Goal: Information Seeking & Learning: Learn about a topic

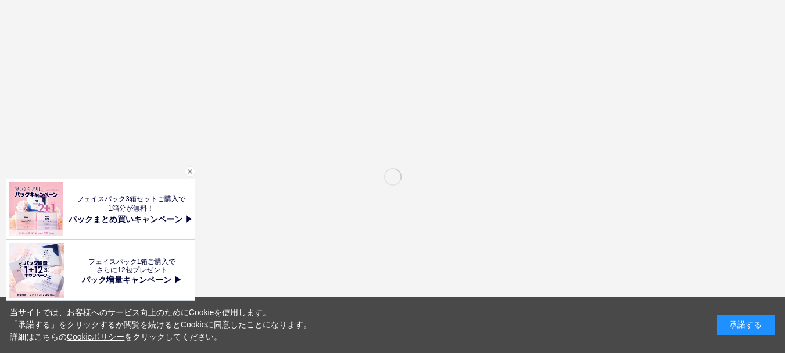
click at [190, 172] on div "閉じる" at bounding box center [190, 171] width 10 height 10
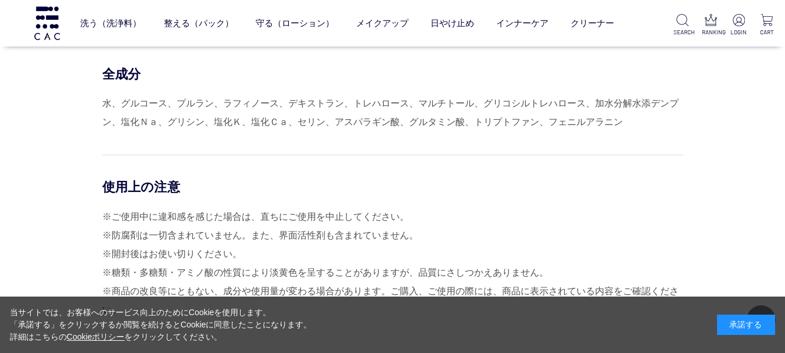
scroll to position [4649, 0]
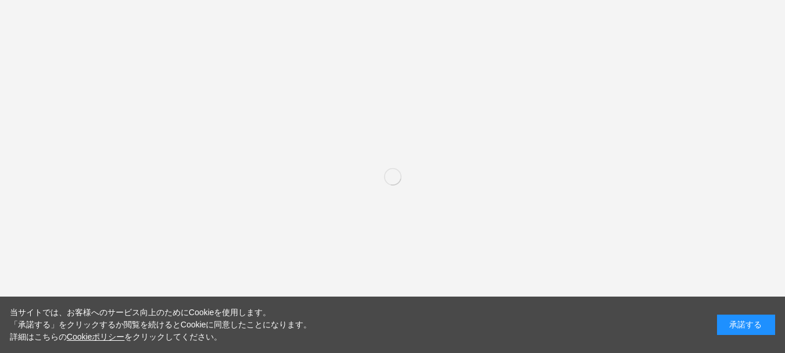
click at [732, 320] on div "承諾する" at bounding box center [746, 324] width 58 height 20
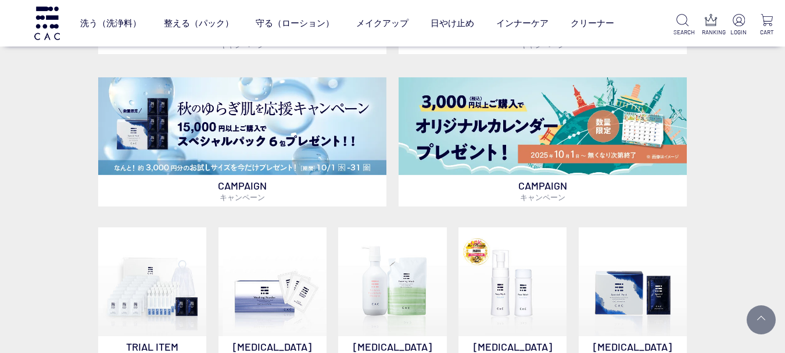
scroll to position [697, 0]
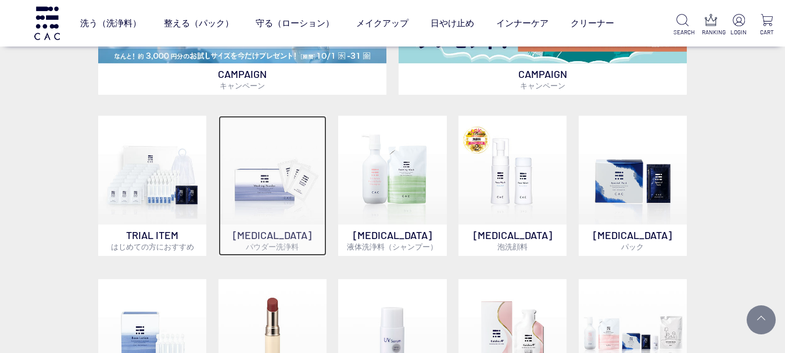
click at [300, 191] on img at bounding box center [273, 170] width 108 height 108
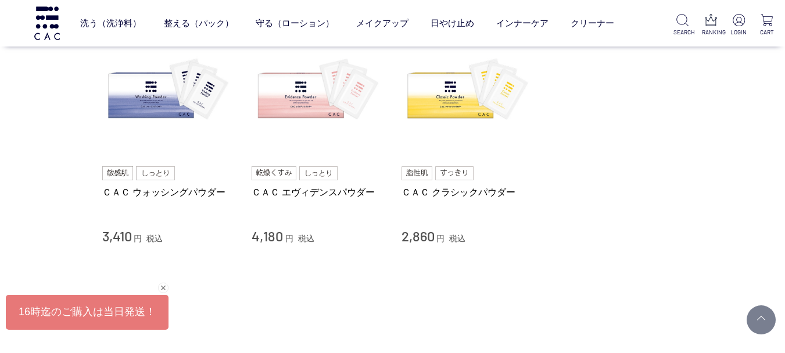
scroll to position [116, 0]
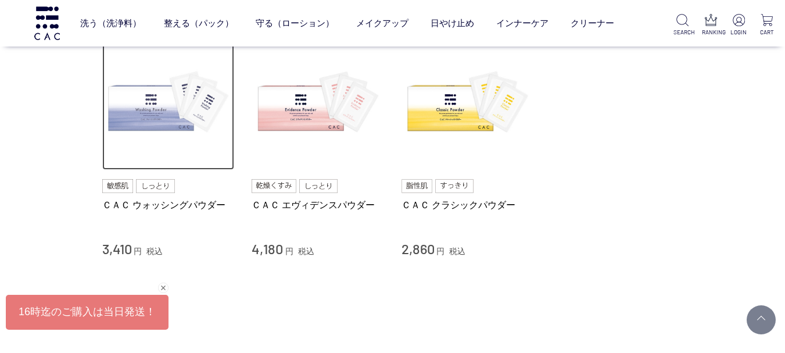
click at [167, 130] on img at bounding box center [168, 104] width 133 height 133
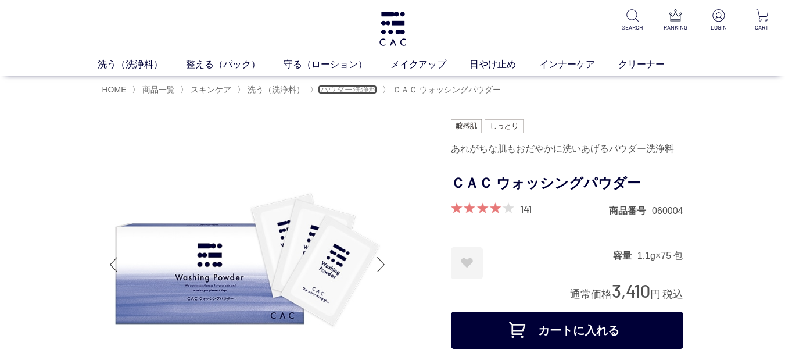
click at [357, 88] on span "パウダー洗浄料" at bounding box center [348, 89] width 57 height 9
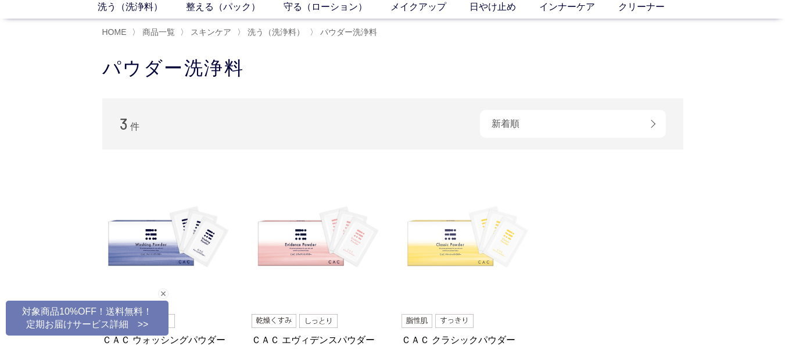
scroll to position [58, 0]
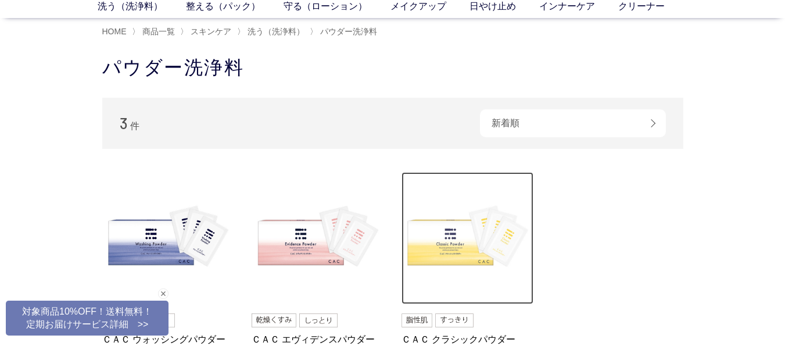
click at [460, 256] on img at bounding box center [468, 238] width 133 height 133
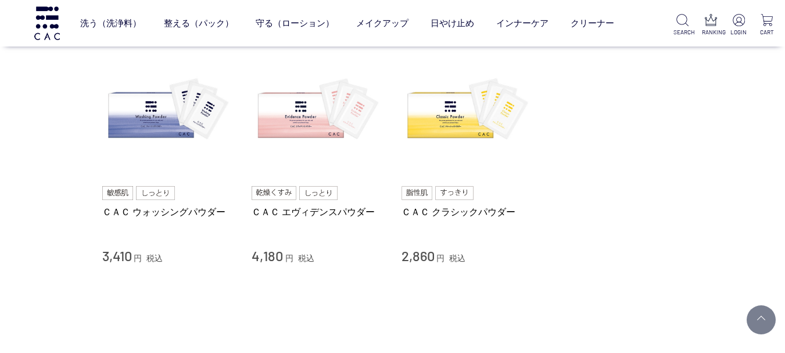
scroll to position [116, 0]
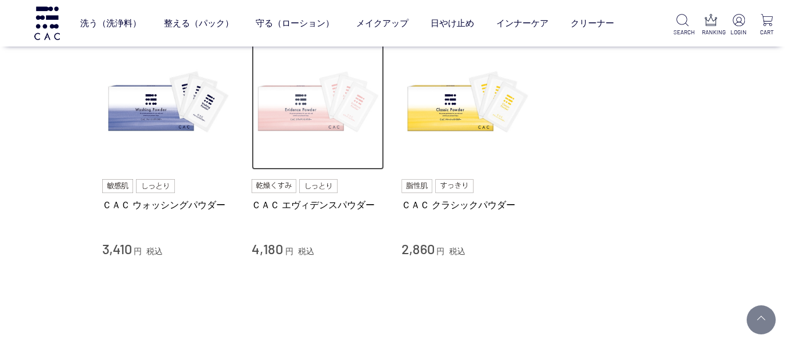
click at [316, 127] on img at bounding box center [318, 104] width 133 height 133
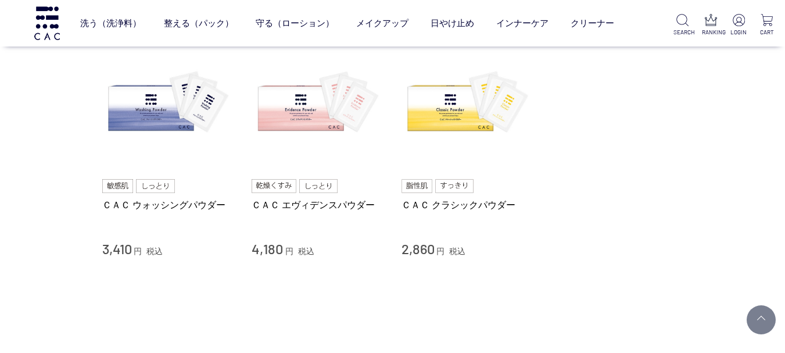
drag, startPoint x: 753, startPoint y: 203, endPoint x: 64, endPoint y: 172, distance: 689.4
click at [64, 172] on div "買い物かご 買い物かご内の商品 買い物かごは空です... カテゴリから探す 商品一覧 スキンケア 洗う（洗浄料） 液体洗浄料 パウダー洗浄料 泡洗顔料 グッズ…" at bounding box center [392, 135] width 785 height 453
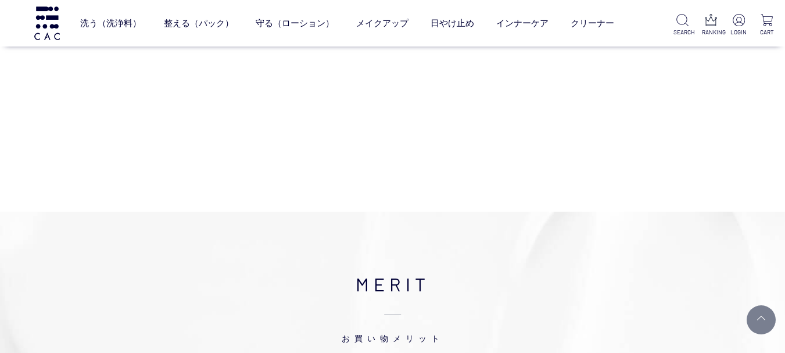
scroll to position [0, 0]
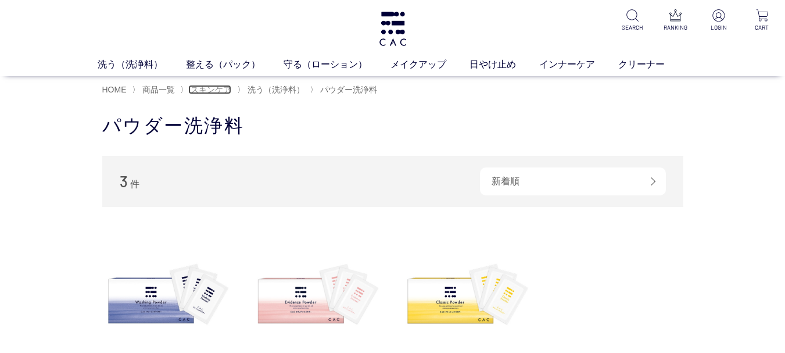
click at [205, 90] on span "スキンケア" at bounding box center [211, 89] width 41 height 9
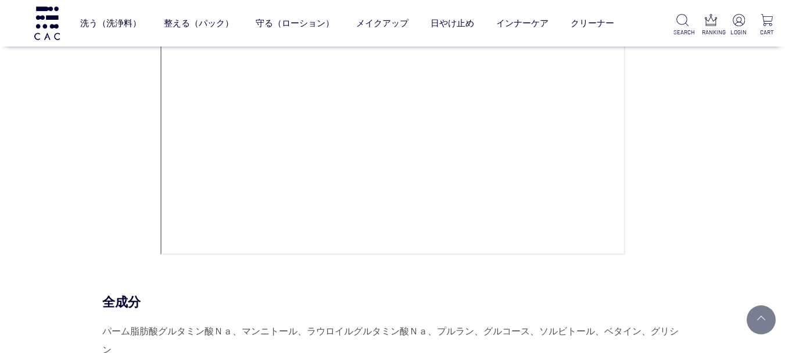
scroll to position [4964, 0]
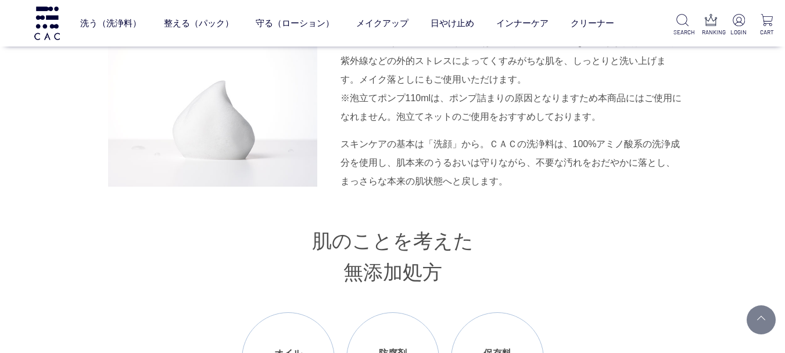
scroll to position [1283, 0]
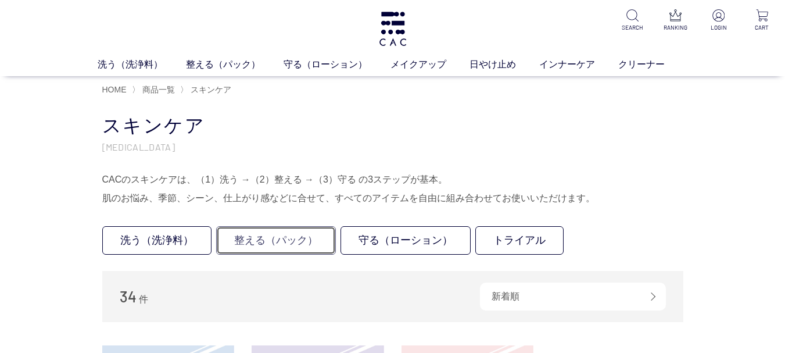
click at [311, 241] on link "整える（パック）" at bounding box center [276, 240] width 120 height 28
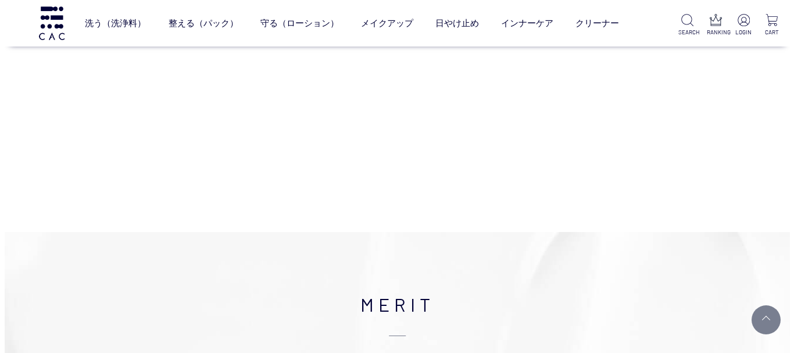
scroll to position [814, 0]
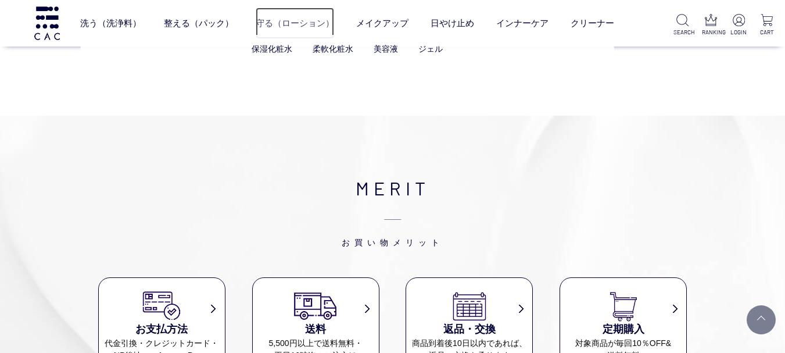
click at [301, 30] on link "守る（ローション）" at bounding box center [295, 23] width 78 height 31
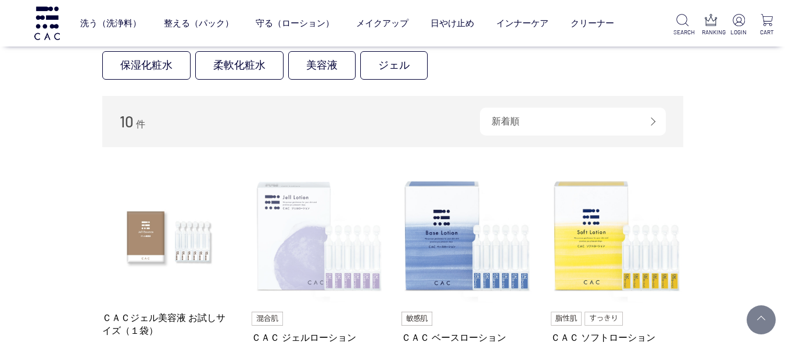
scroll to position [174, 0]
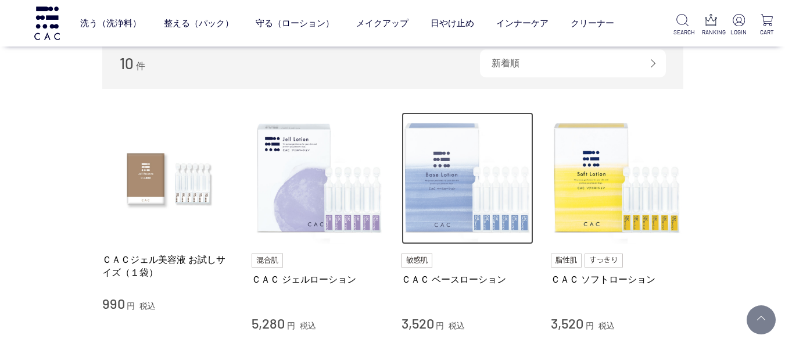
click at [453, 225] on img at bounding box center [468, 178] width 133 height 133
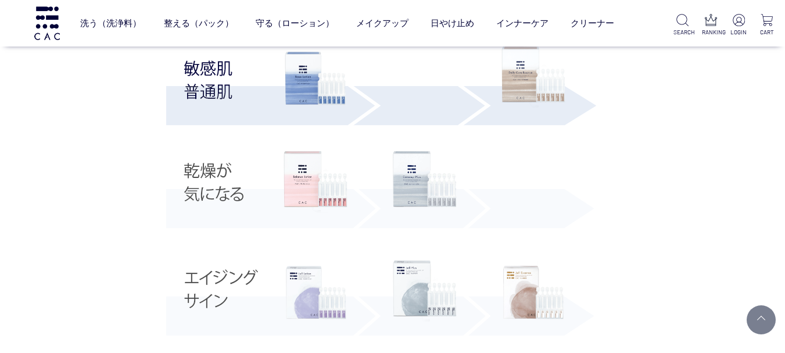
scroll to position [2422, 0]
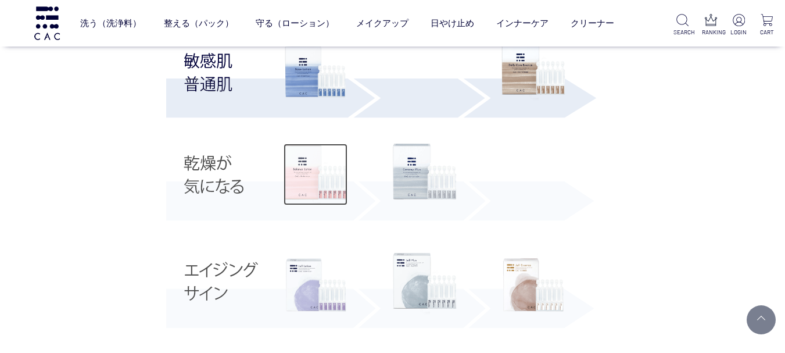
click at [324, 198] on img at bounding box center [316, 175] width 64 height 62
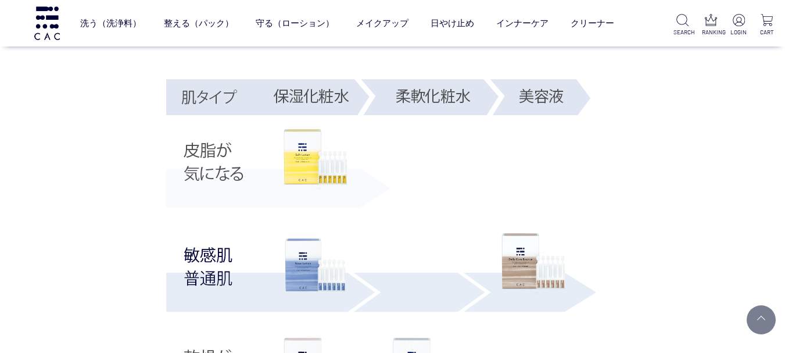
scroll to position [2480, 0]
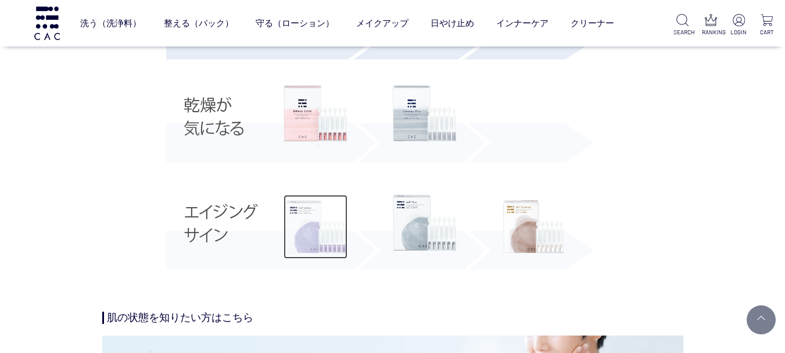
click at [320, 237] on img at bounding box center [316, 227] width 64 height 64
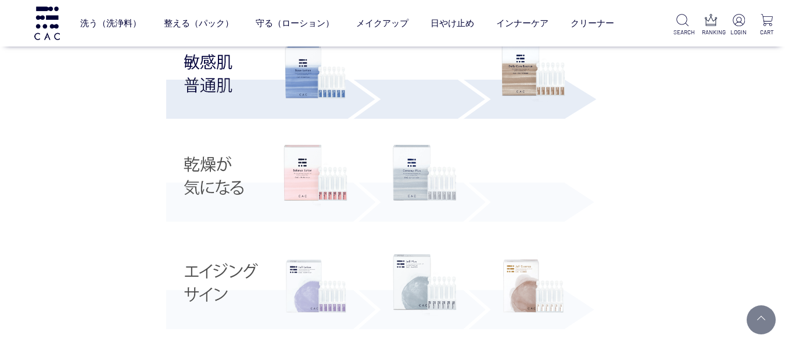
scroll to position [2539, 0]
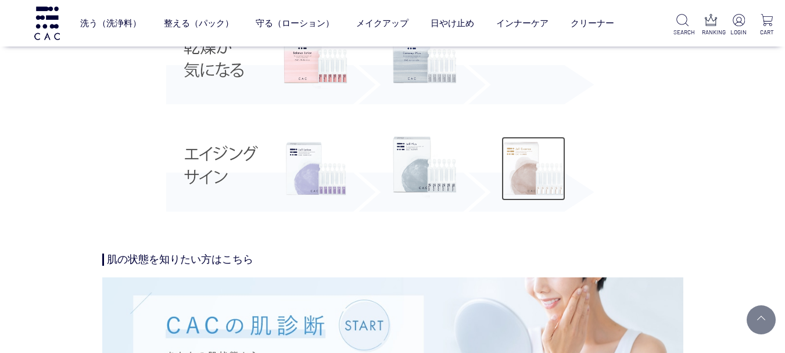
click at [517, 174] on img at bounding box center [534, 169] width 64 height 64
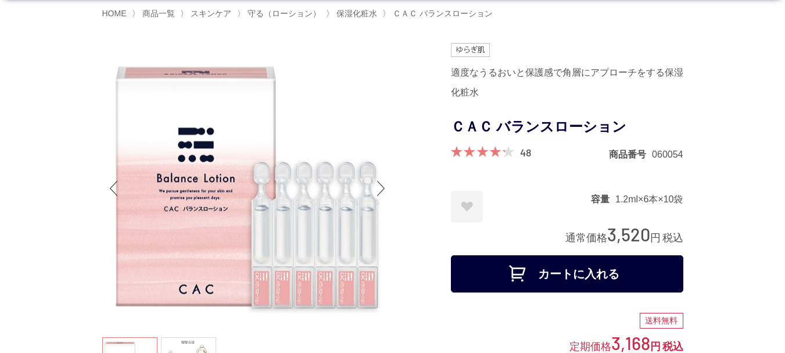
scroll to position [58, 0]
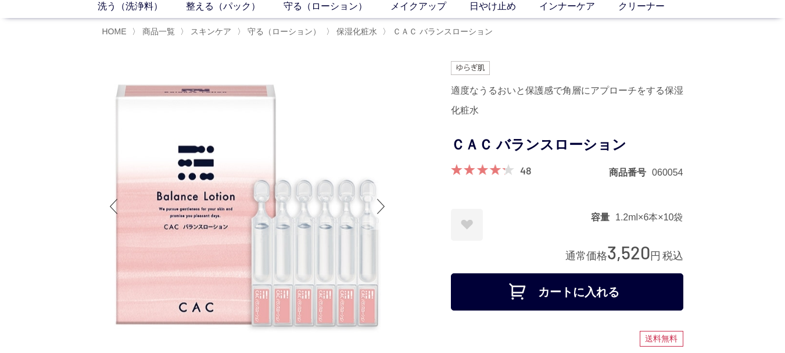
click at [382, 207] on div "Next slide" at bounding box center [381, 206] width 23 height 46
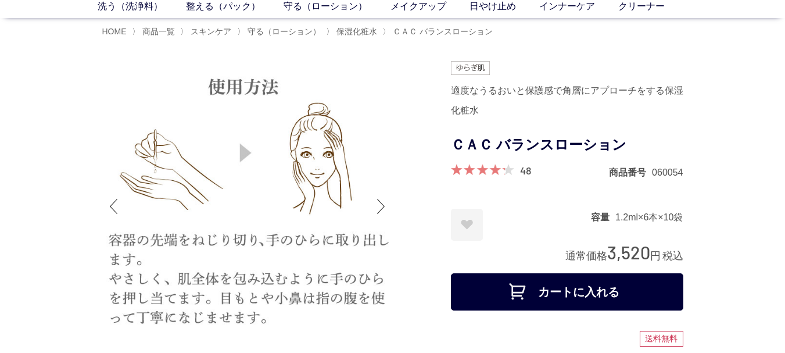
click at [382, 207] on div "Next slide" at bounding box center [381, 206] width 23 height 46
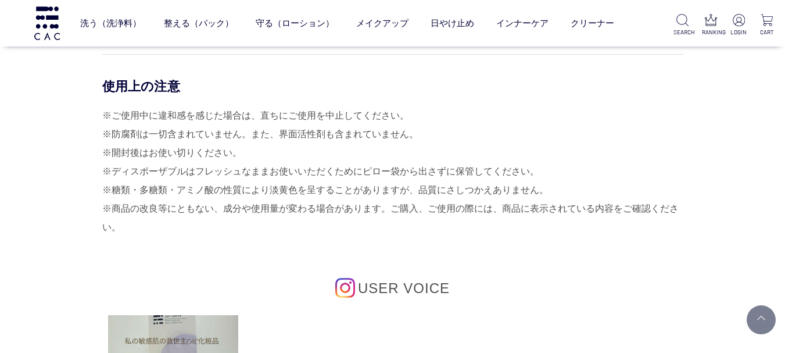
scroll to position [5176, 0]
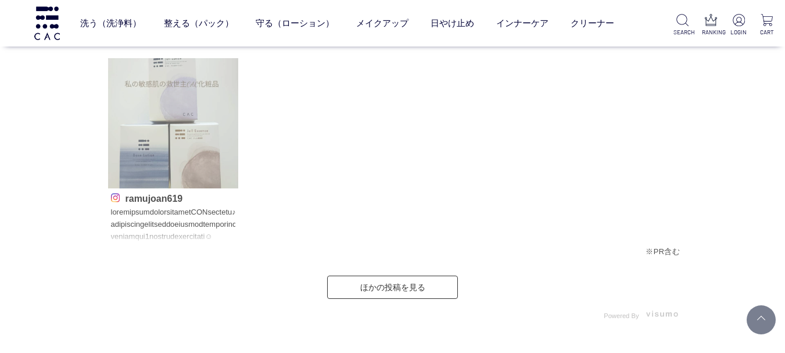
scroll to position [6219, 0]
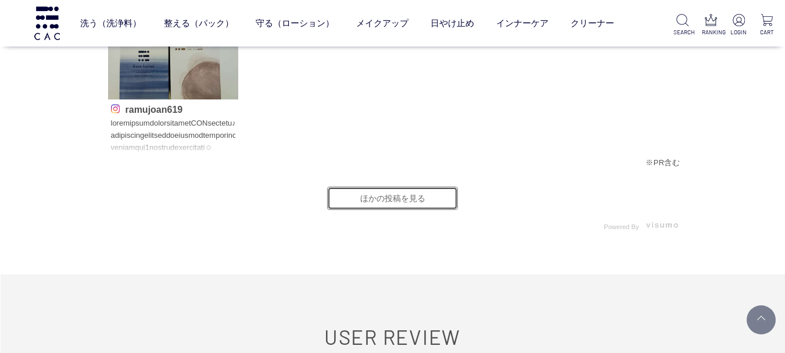
click at [404, 189] on link "ほかの投稿を見る" at bounding box center [392, 198] width 131 height 23
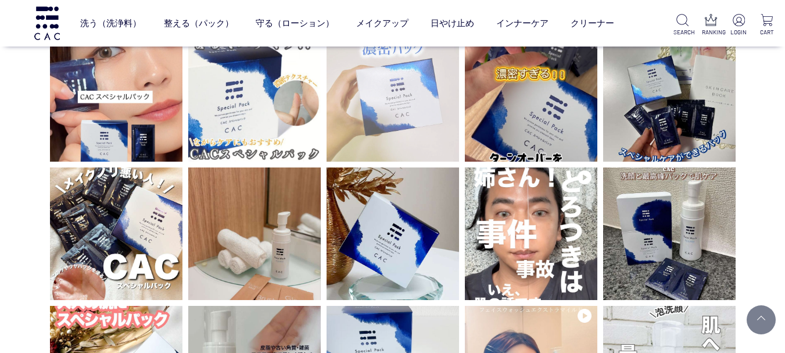
scroll to position [523, 0]
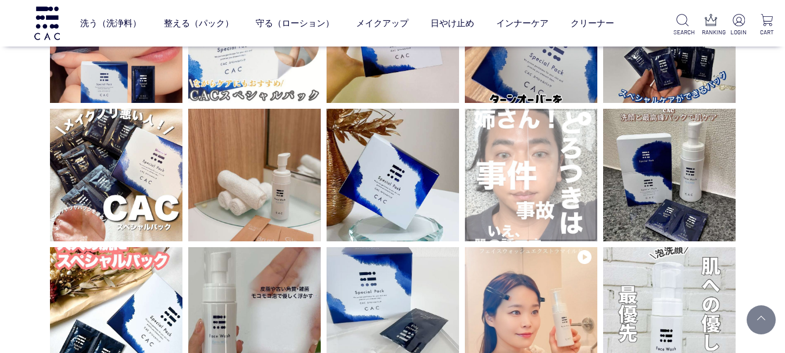
click at [550, 146] on img at bounding box center [531, 175] width 133 height 133
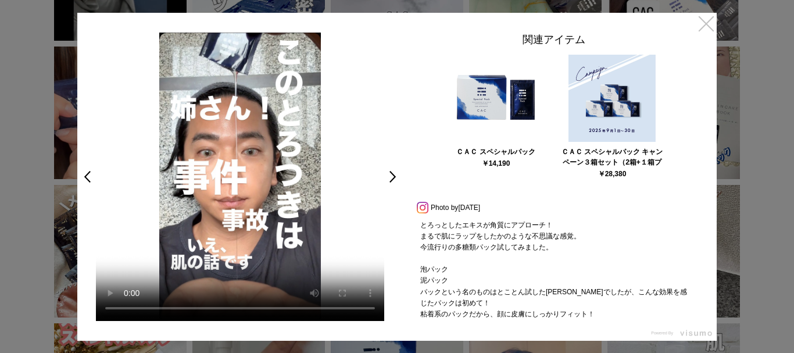
click at [706, 23] on link "×" at bounding box center [706, 23] width 21 height 21
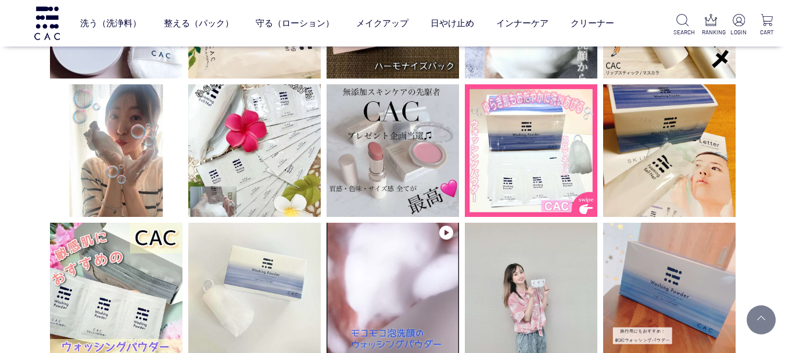
scroll to position [2208, 0]
